Goal: Task Accomplishment & Management: Use online tool/utility

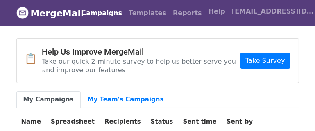
click at [121, 50] on h4 "Help Us Improve MergeMail" at bounding box center [141, 52] width 198 height 10
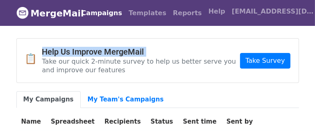
click at [121, 50] on h4 "Help Us Improve MergeMail" at bounding box center [141, 52] width 198 height 10
click at [258, 14] on span "[EMAIL_ADDRESS][DOMAIN_NAME]" at bounding box center [273, 12] width 82 height 10
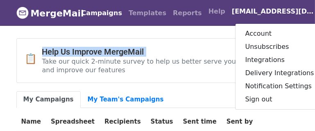
click at [258, 14] on span "[EMAIL_ADDRESS][DOMAIN_NAME]" at bounding box center [273, 12] width 82 height 10
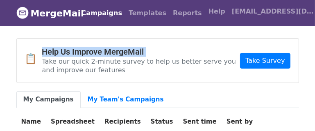
click at [53, 16] on link "MergeMail" at bounding box center [43, 13] width 55 height 17
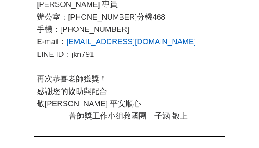
scroll to position [1016, 0]
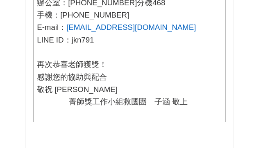
scroll to position [1082, 0]
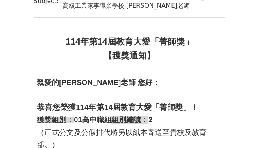
scroll to position [1377, 0]
